Goal: Information Seeking & Learning: Learn about a topic

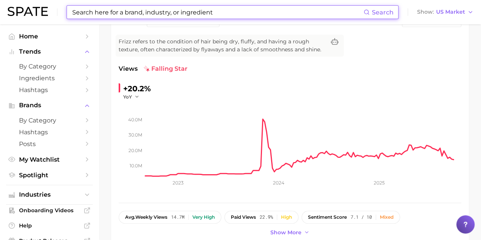
click at [100, 11] on input at bounding box center [218, 12] width 292 height 13
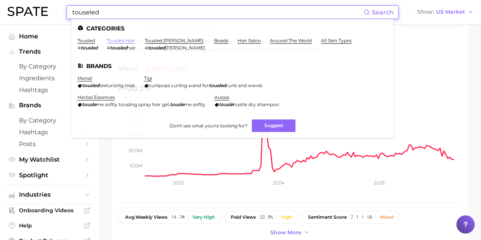
type input "touseled"
click at [122, 41] on link "tousled hair" at bounding box center [121, 41] width 28 height 6
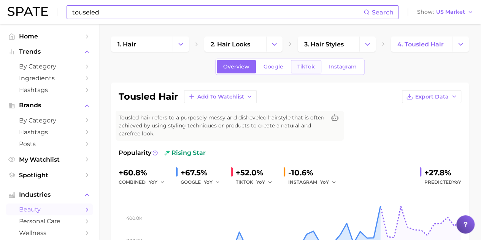
click at [304, 72] on link "TikTok" at bounding box center [306, 66] width 30 height 13
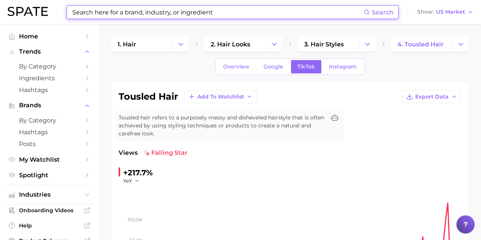
click at [122, 8] on input at bounding box center [218, 12] width 292 height 13
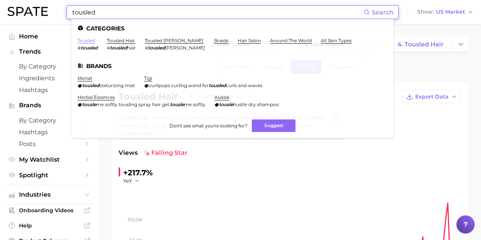
type input "tousled"
click at [91, 40] on link "tousled" at bounding box center [86, 41] width 17 height 6
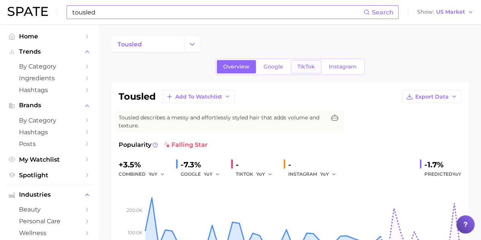
click at [304, 69] on span "TikTok" at bounding box center [305, 67] width 17 height 6
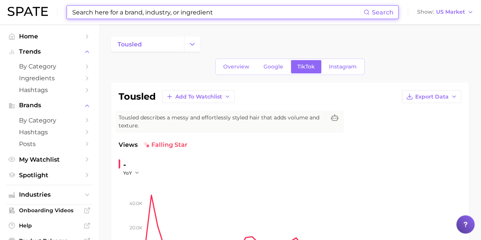
click at [161, 16] on input at bounding box center [218, 12] width 292 height 13
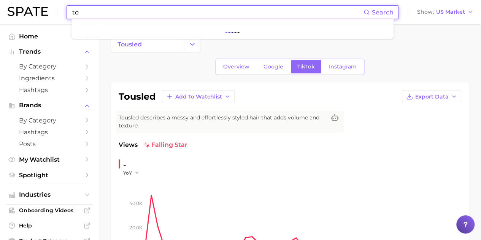
type input "t"
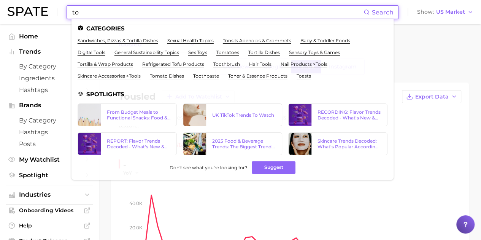
type input "t"
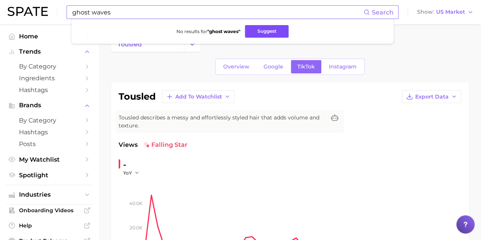
click at [256, 32] on button "Suggest" at bounding box center [267, 31] width 44 height 13
drag, startPoint x: 126, startPoint y: 14, endPoint x: 54, endPoint y: 24, distance: 72.2
click at [54, 14] on div "ghost waves Search No results for " ghost waves " Suggest Show US Market" at bounding box center [241, 12] width 466 height 24
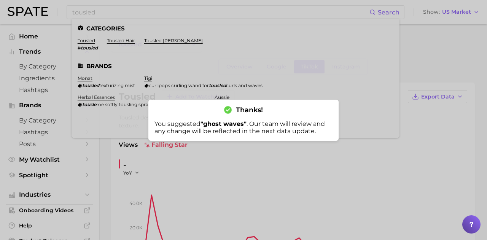
click at [325, 71] on div at bounding box center [243, 120] width 487 height 240
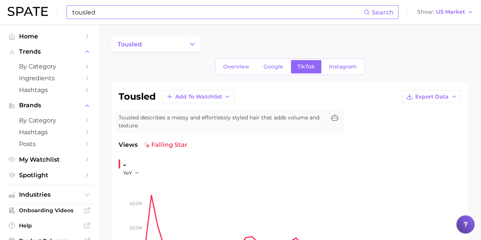
click at [147, 14] on input "tousled" at bounding box center [218, 12] width 292 height 13
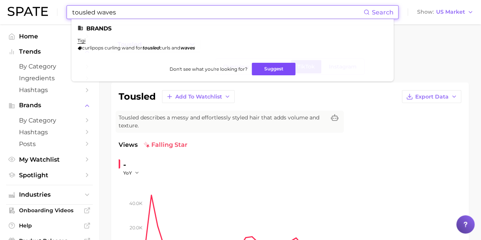
type input "tousled waves"
click at [267, 67] on button "Suggest" at bounding box center [274, 69] width 44 height 13
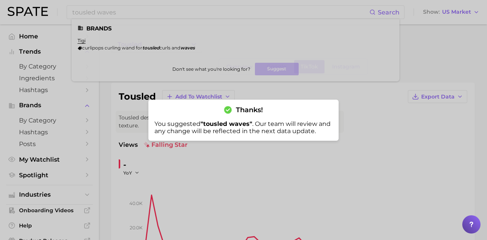
click at [435, 63] on div at bounding box center [243, 120] width 487 height 240
